Goal: Task Accomplishment & Management: Use online tool/utility

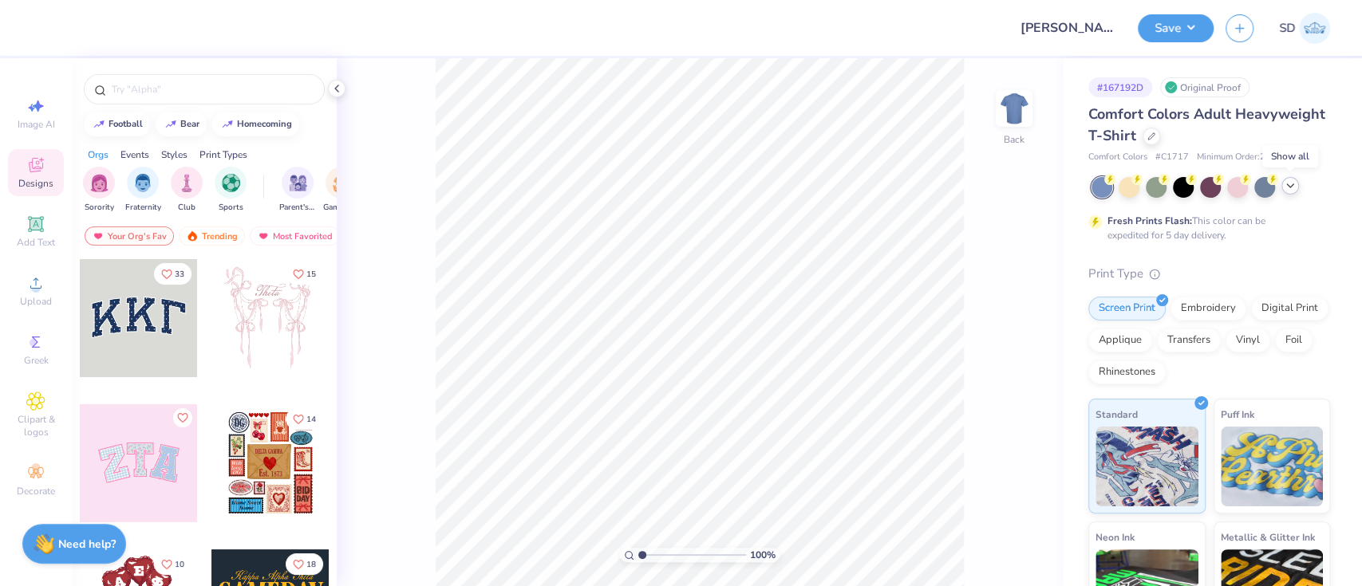
click at [1285, 183] on icon at bounding box center [1290, 185] width 13 height 13
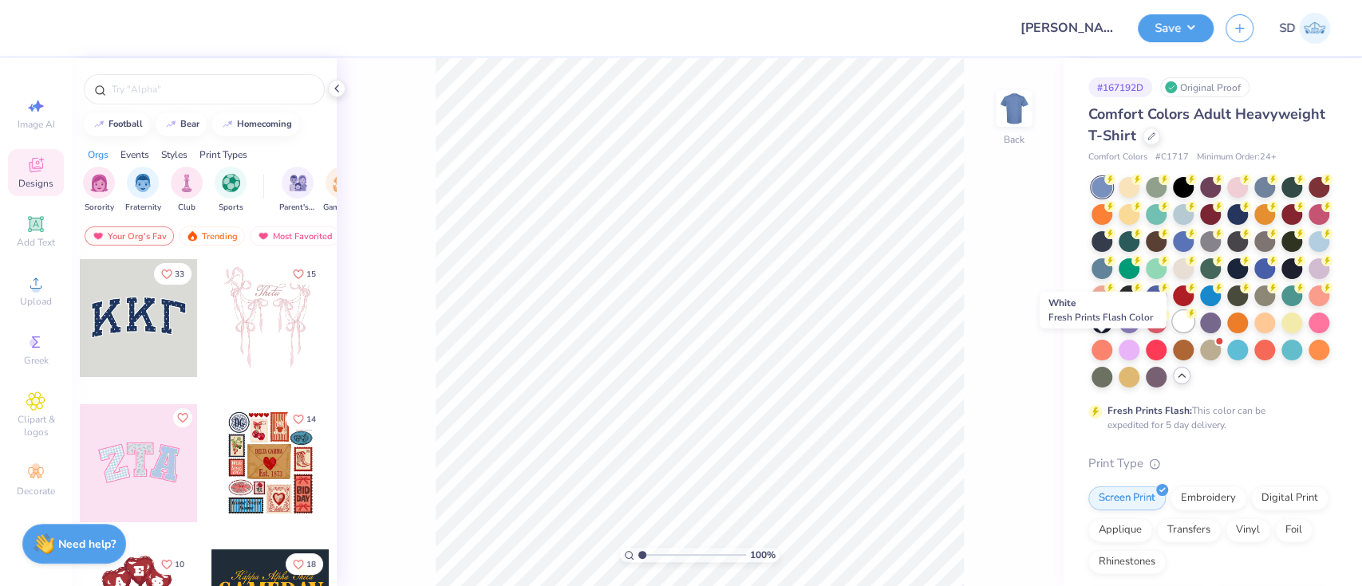
click at [1173, 332] on div at bounding box center [1183, 321] width 21 height 21
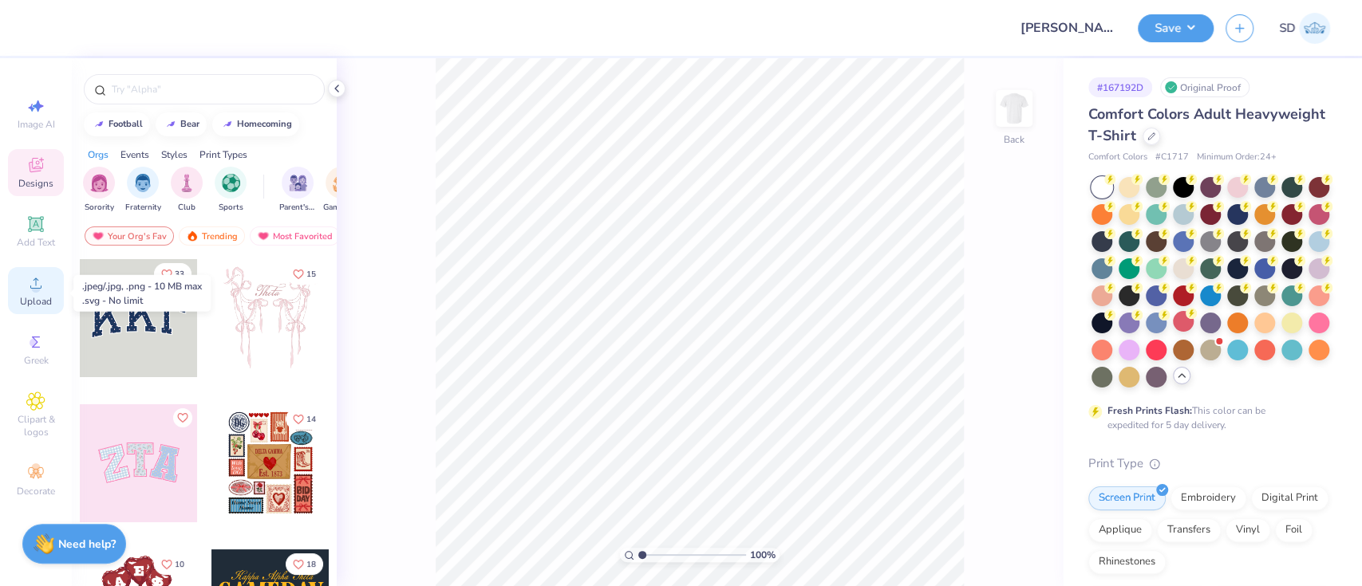
click at [40, 277] on icon at bounding box center [35, 283] width 19 height 19
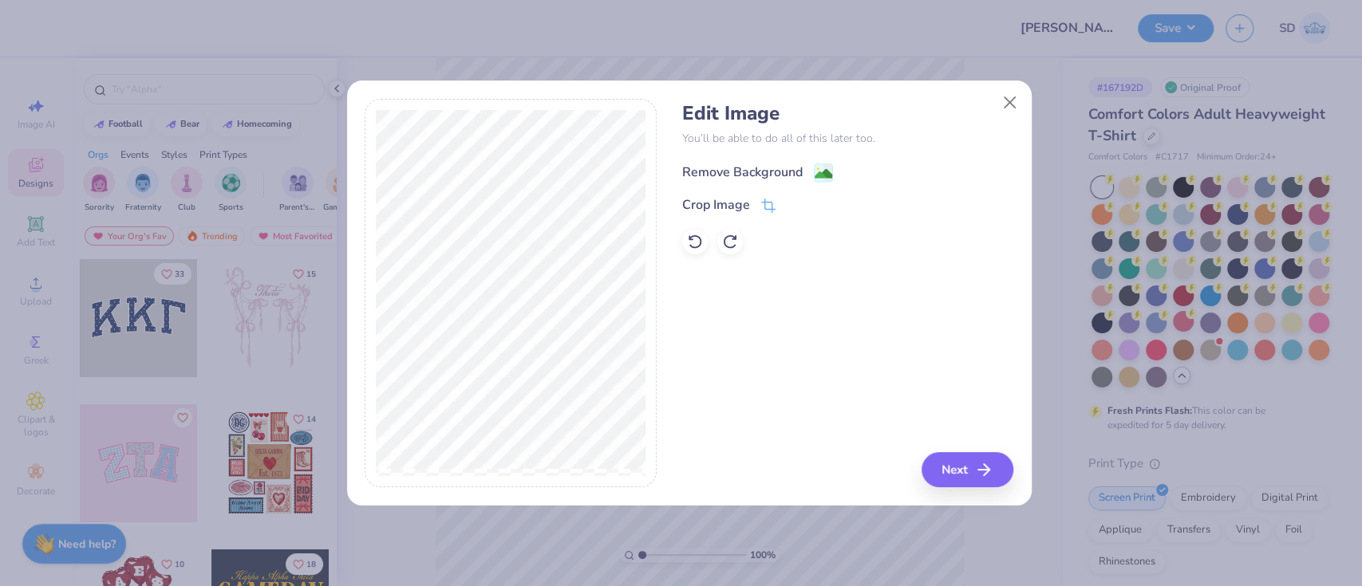
click at [726, 176] on div "Remove Background" at bounding box center [742, 172] width 120 height 19
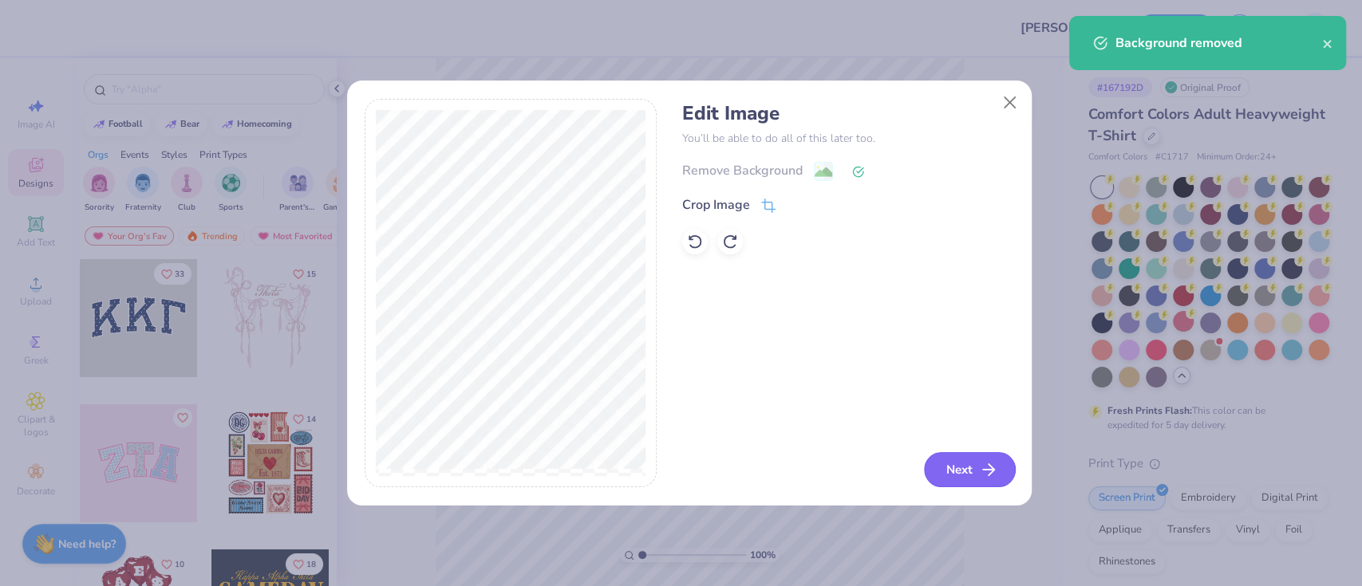
click at [975, 464] on button "Next" at bounding box center [970, 469] width 92 height 35
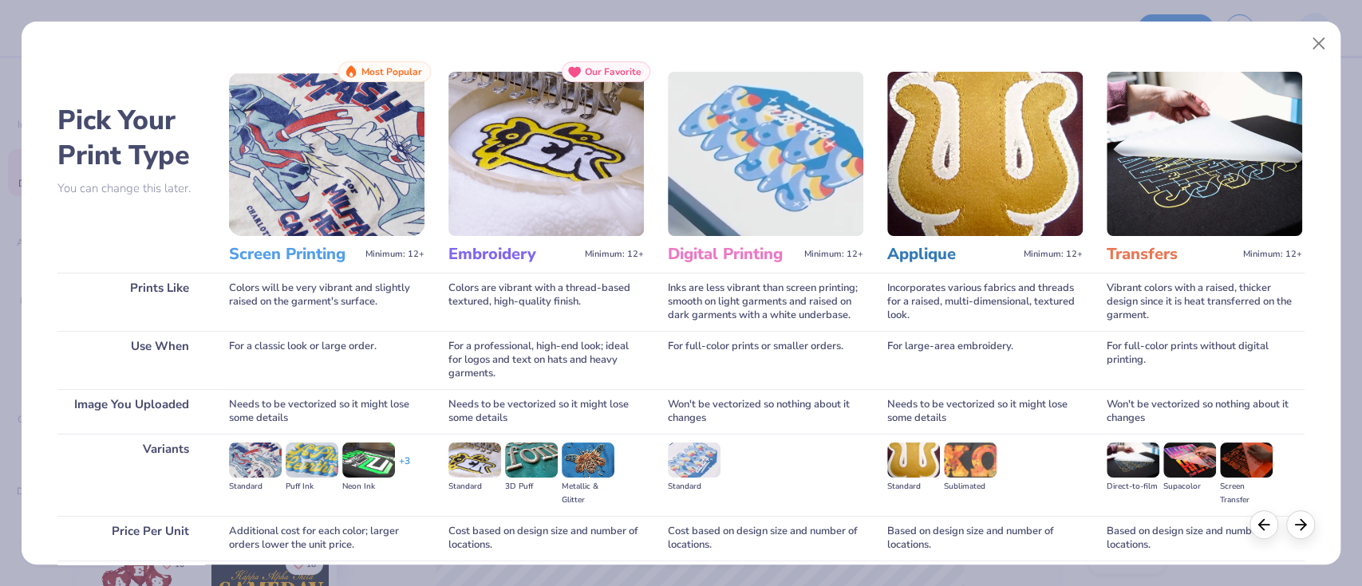
scroll to position [129, 0]
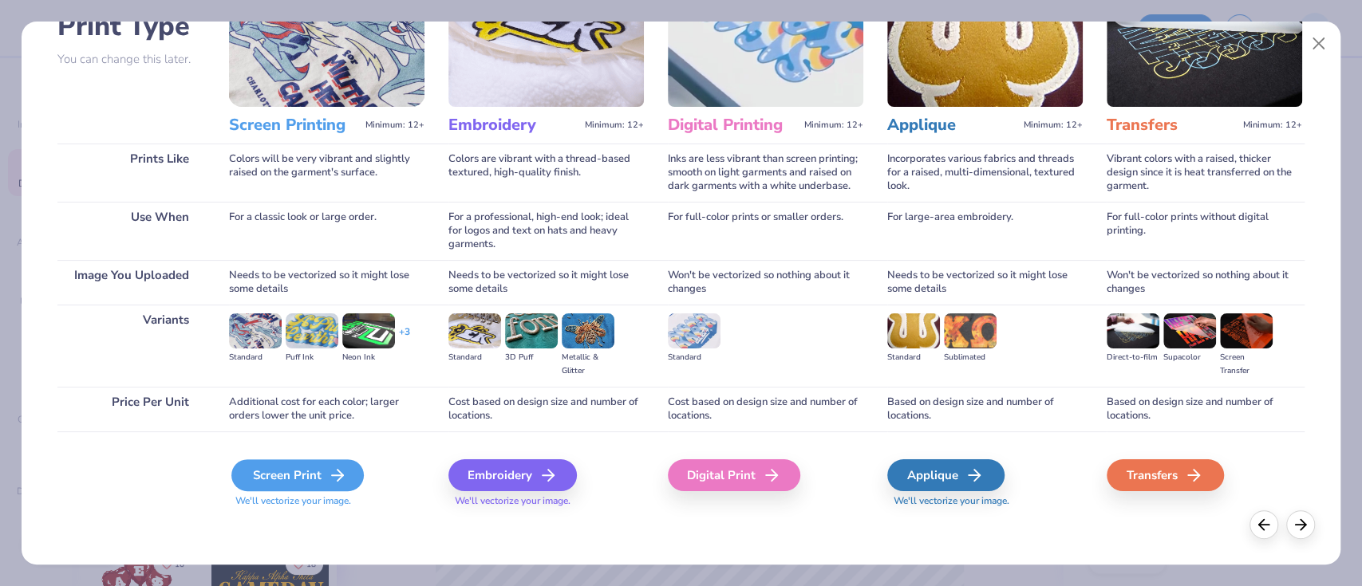
click at [287, 467] on div "Screen Print" at bounding box center [297, 476] width 132 height 32
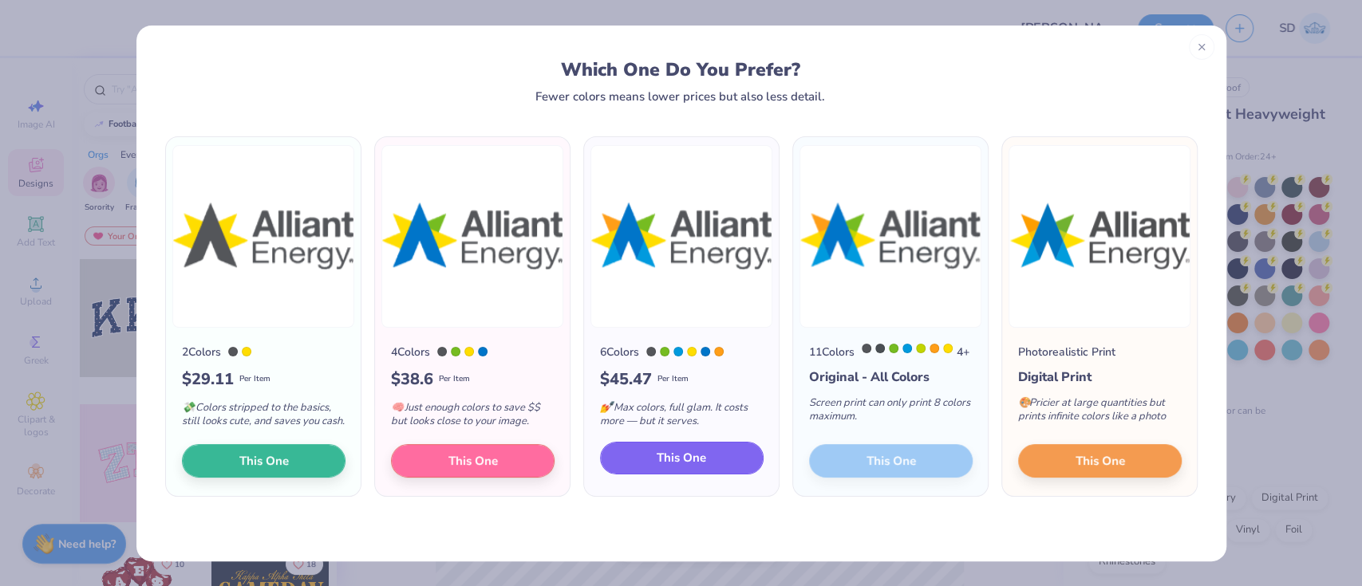
click at [665, 462] on span "This One" at bounding box center [681, 458] width 49 height 18
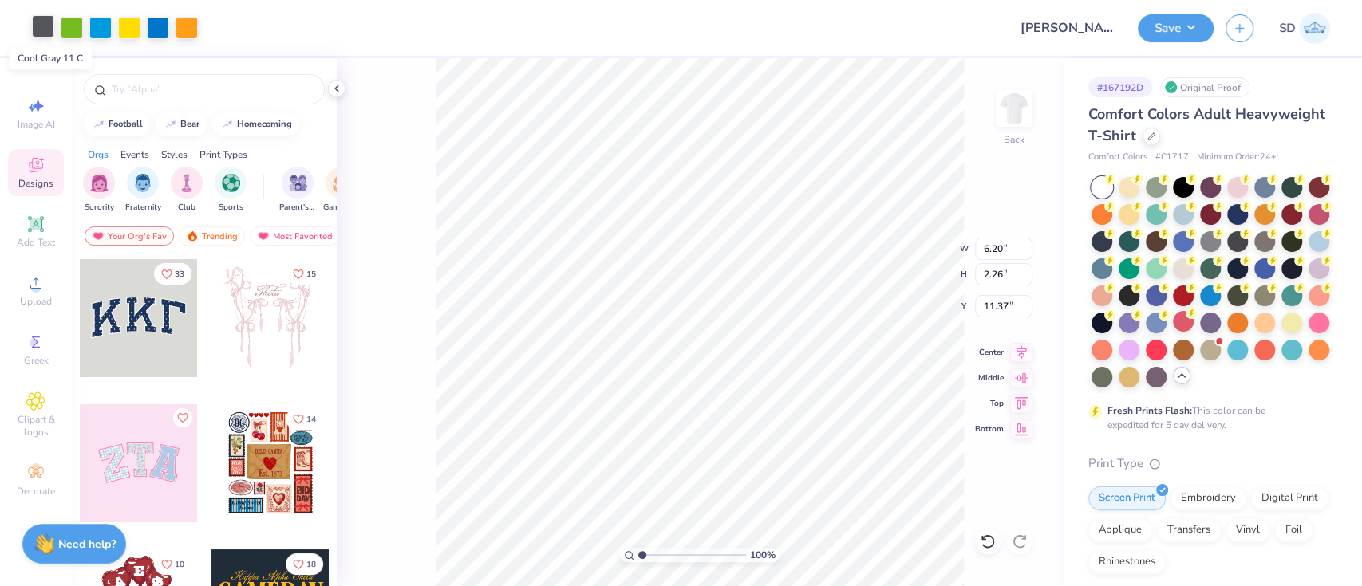
click at [44, 33] on div at bounding box center [43, 26] width 22 height 22
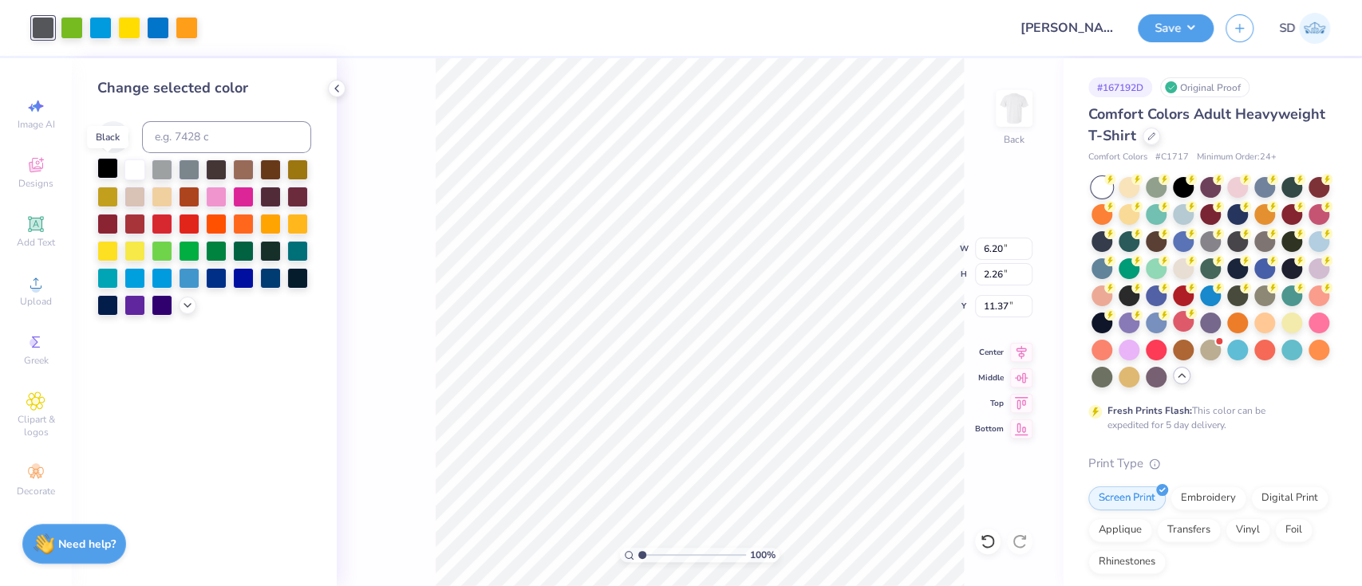
click at [114, 173] on div at bounding box center [107, 168] width 21 height 21
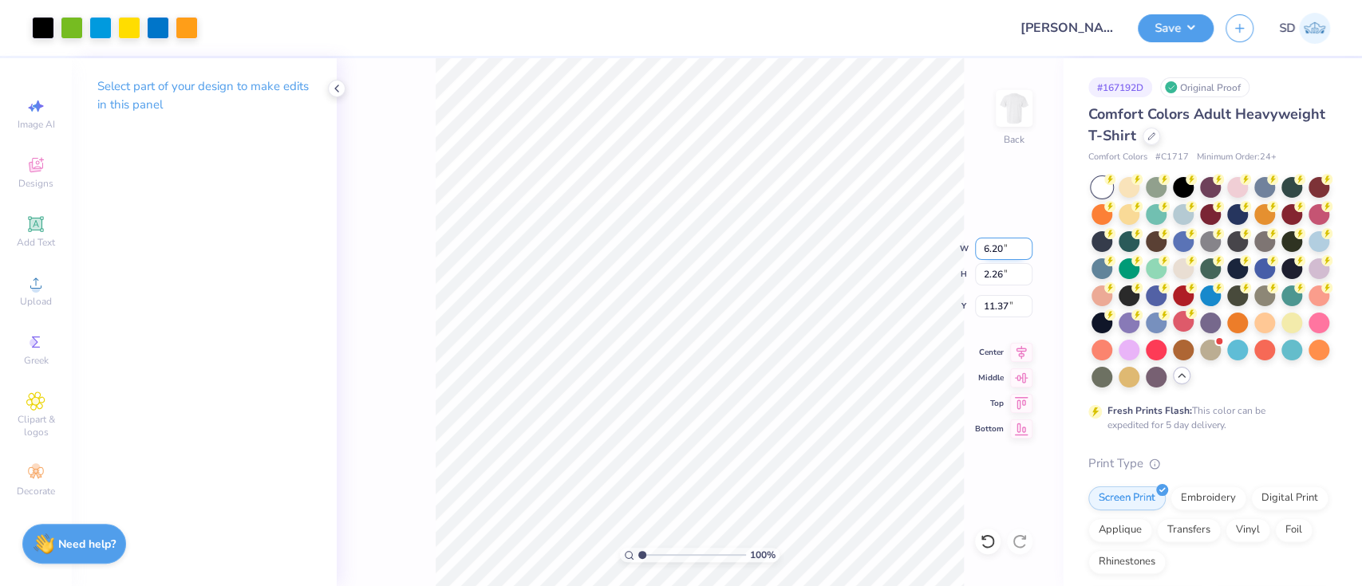
click at [1011, 249] on input "6.20" at bounding box center [1003, 249] width 57 height 22
type input "6"
type input "5.00"
type input "1.83"
type input "11.59"
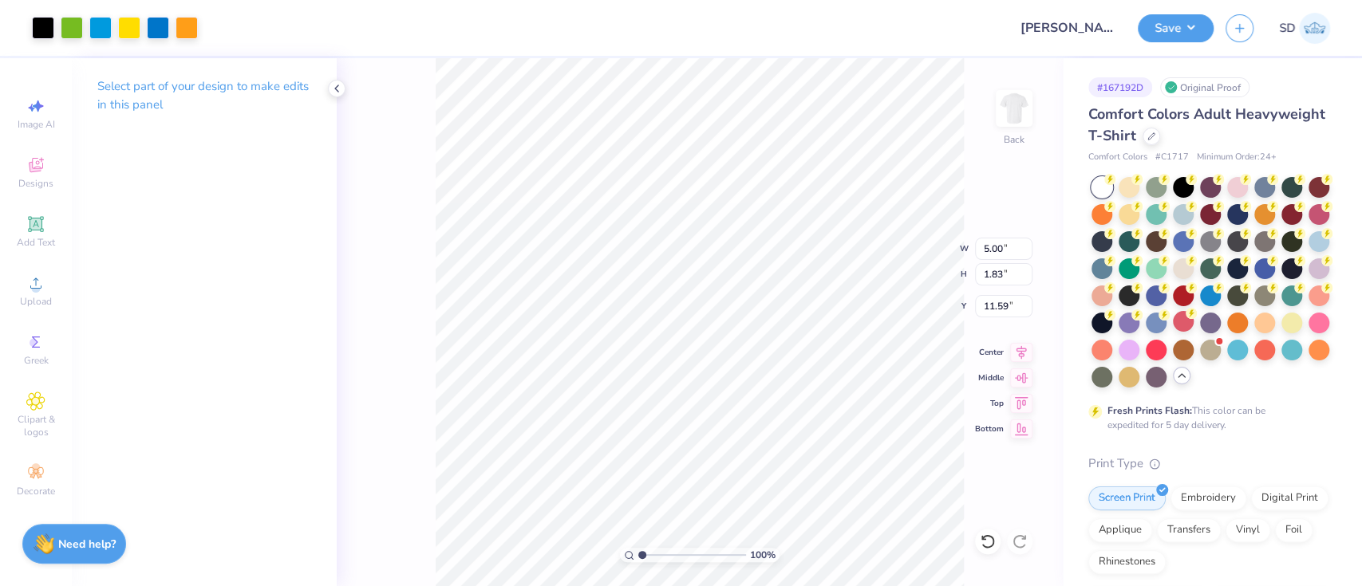
type input "3.00"
click at [1189, 31] on button "Save" at bounding box center [1176, 26] width 76 height 28
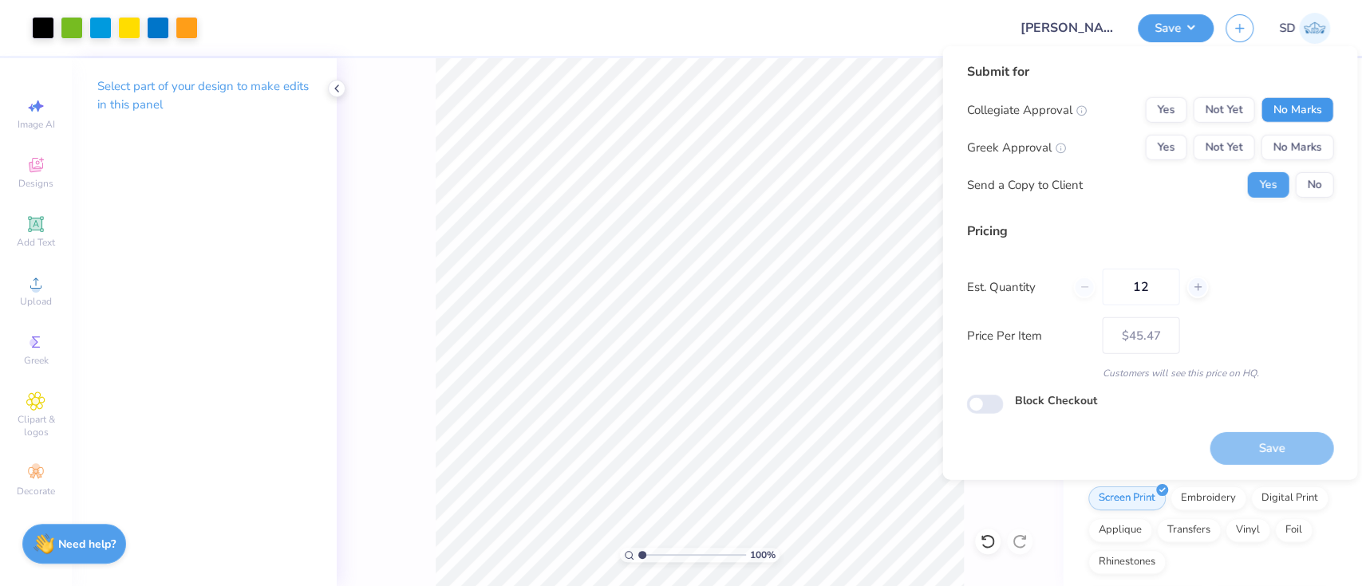
click at [1268, 112] on button "No Marks" at bounding box center [1296, 110] width 73 height 26
click at [1283, 140] on button "No Marks" at bounding box center [1296, 148] width 73 height 26
click at [1300, 176] on button "No" at bounding box center [1314, 185] width 38 height 26
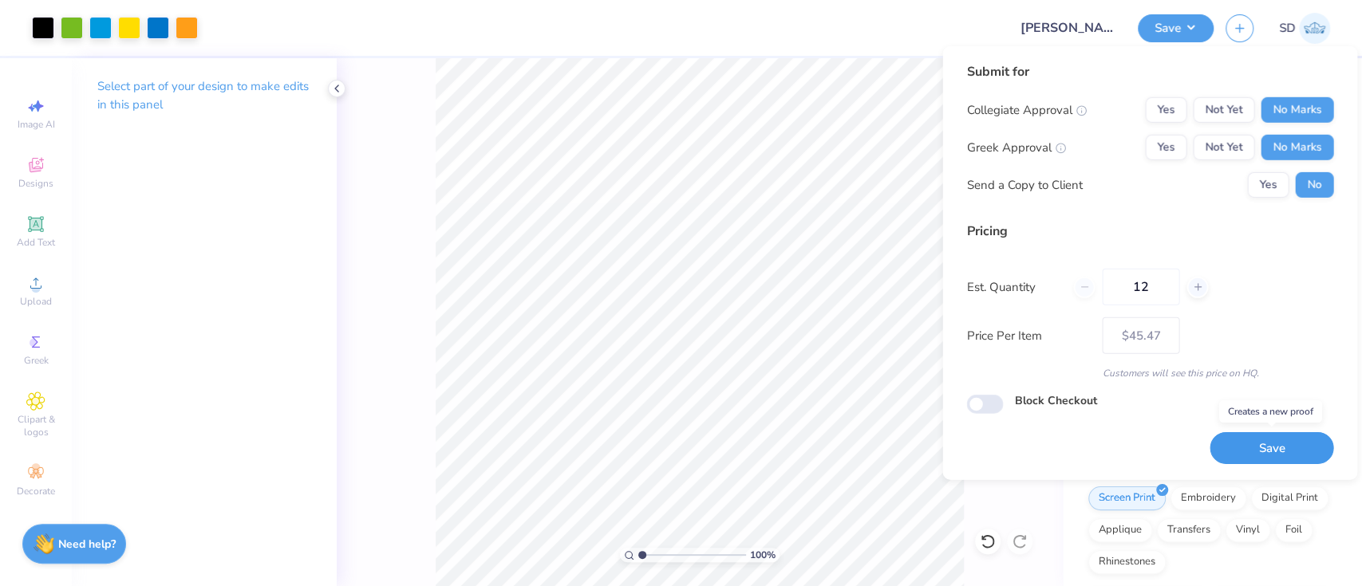
click at [1260, 432] on button "Save" at bounding box center [1271, 448] width 124 height 33
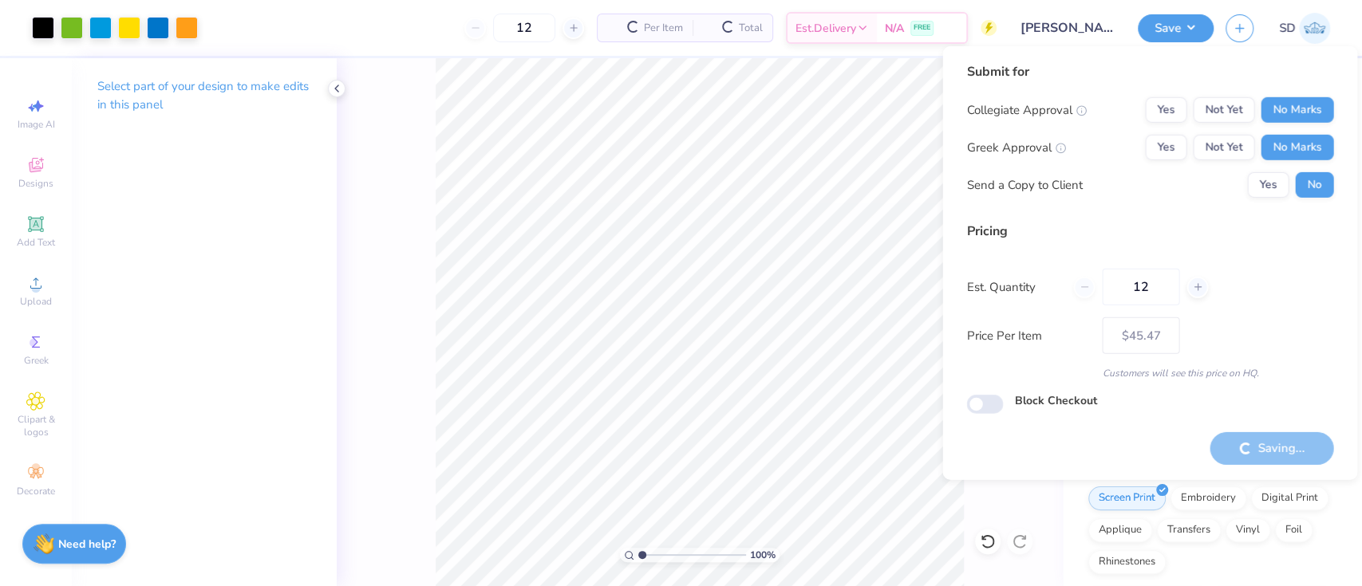
type input "– –"
